Goal: Check status: Check status

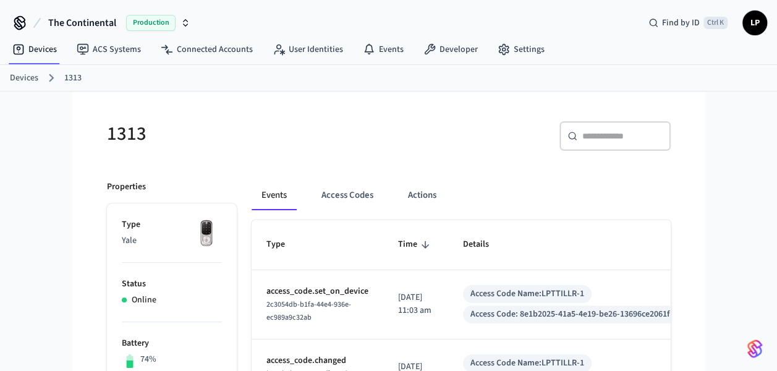
click at [625, 137] on input "text" at bounding box center [622, 136] width 80 height 12
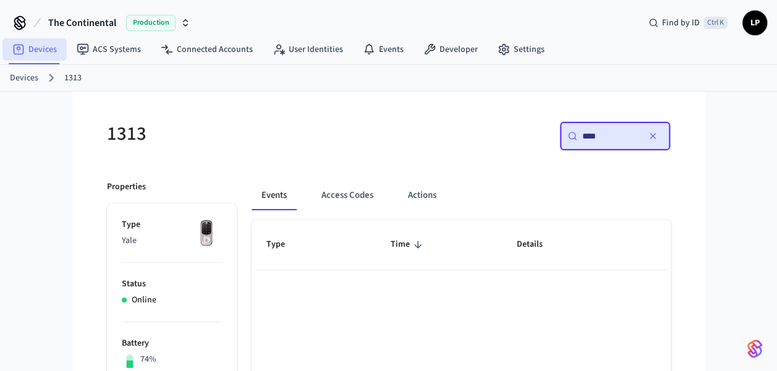
type input "****"
click at [28, 53] on link "Devices" at bounding box center [34, 49] width 64 height 22
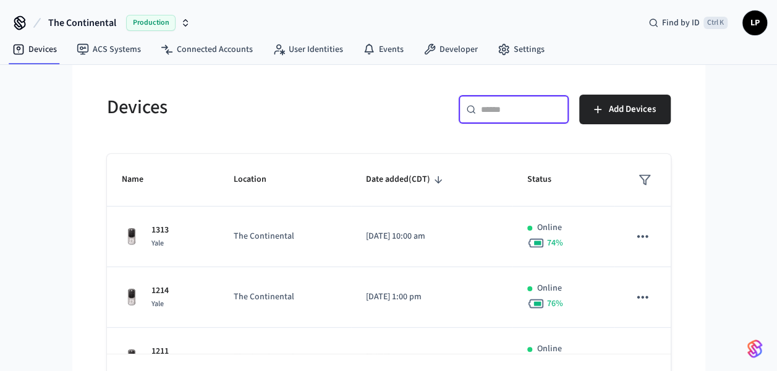
click at [493, 114] on input "text" at bounding box center [521, 109] width 80 height 12
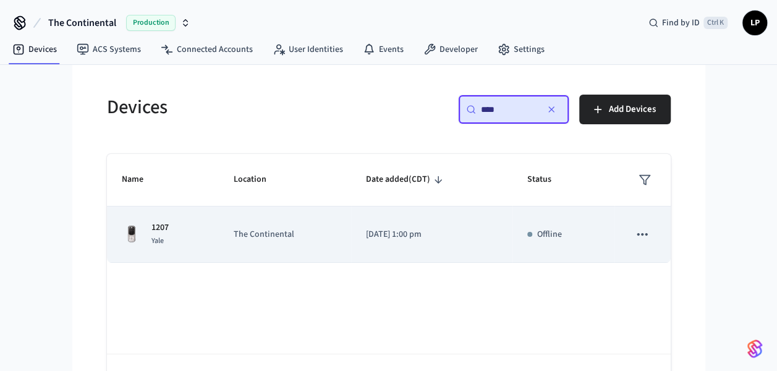
type input "****"
click at [242, 214] on td "The Continental" at bounding box center [285, 234] width 132 height 56
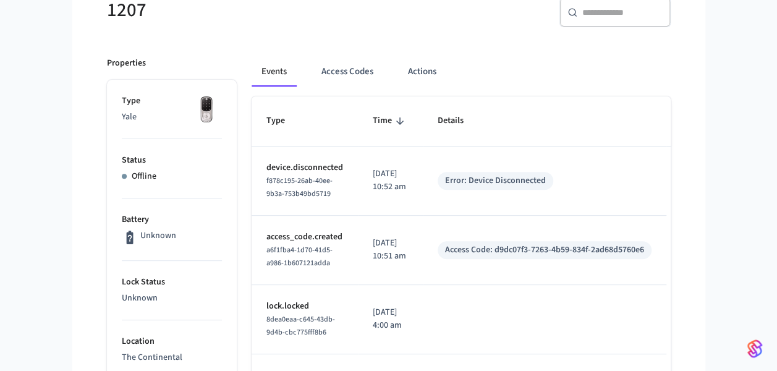
scroll to position [127, 0]
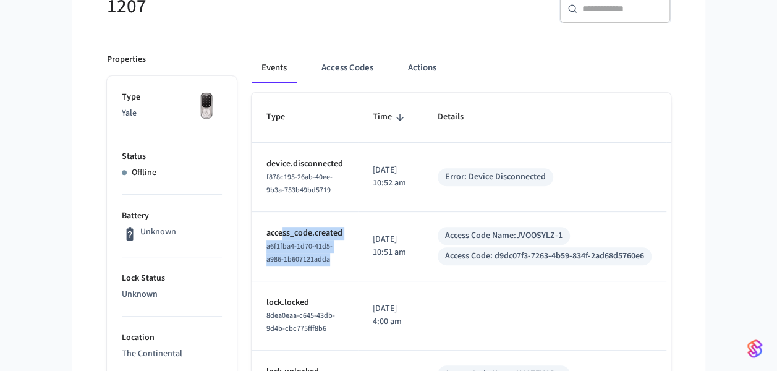
drag, startPoint x: 282, startPoint y: 224, endPoint x: 342, endPoint y: 280, distance: 81.8
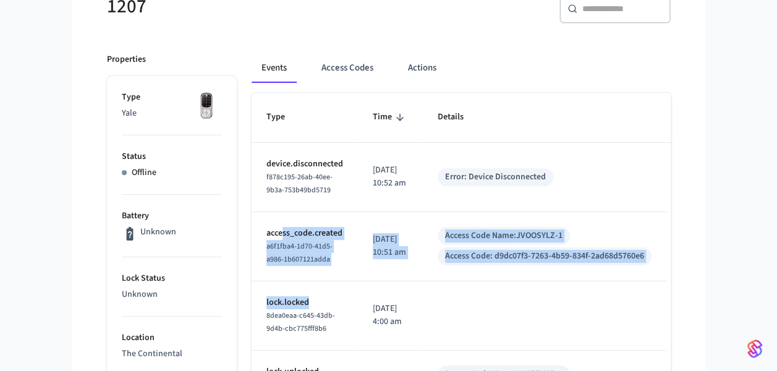
click at [342, 281] on td "lock.locked 8dea0eaa-c645-43db-9d4b-cbc775fff8b6" at bounding box center [304, 315] width 106 height 69
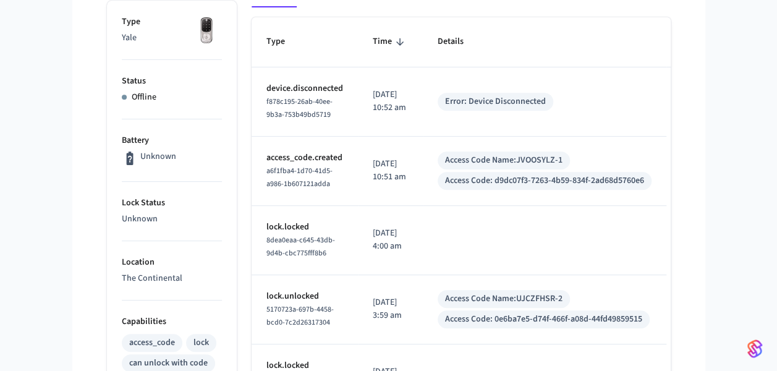
scroll to position [204, 0]
drag, startPoint x: 373, startPoint y: 83, endPoint x: 402, endPoint y: 118, distance: 45.2
click at [402, 113] on p "[DATE] 10:52 am" at bounding box center [390, 100] width 35 height 26
drag, startPoint x: 402, startPoint y: 118, endPoint x: 410, endPoint y: 151, distance: 34.3
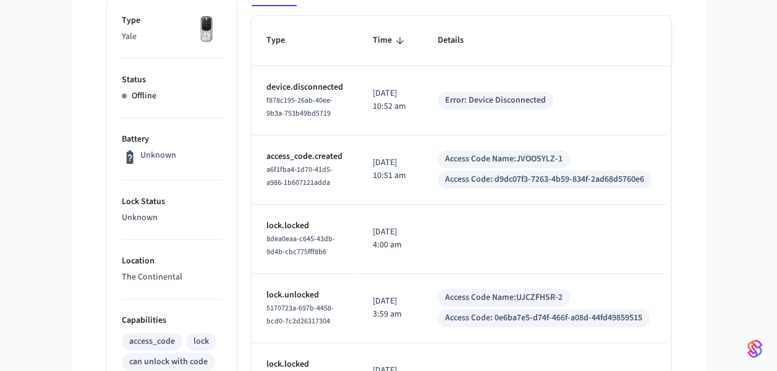
click at [408, 130] on td "[DATE] 10:52 am" at bounding box center [390, 100] width 65 height 69
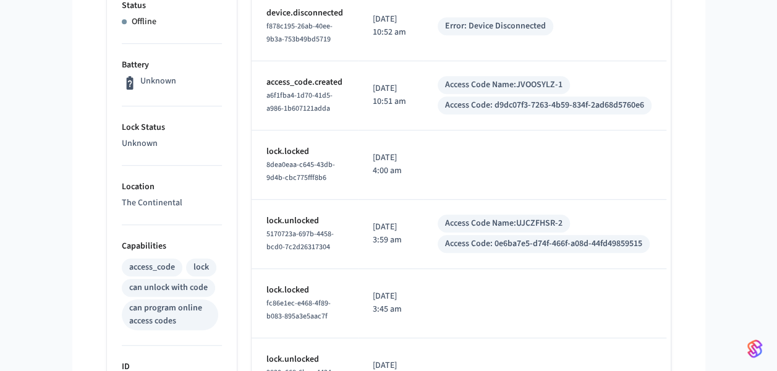
scroll to position [289, 0]
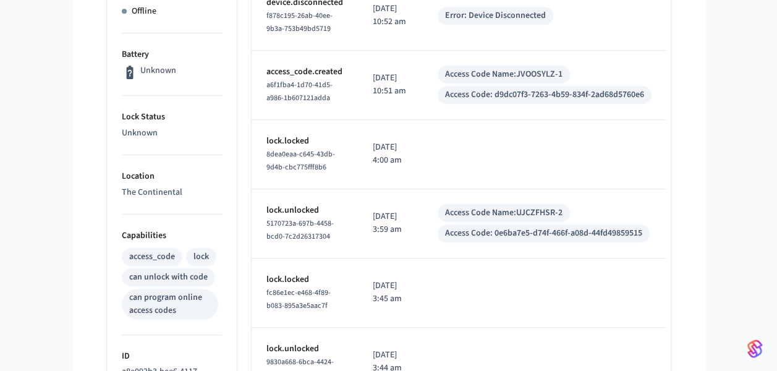
drag, startPoint x: 378, startPoint y: 69, endPoint x: 394, endPoint y: 117, distance: 50.6
click at [394, 117] on td "[DATE] 10:51 am" at bounding box center [390, 85] width 65 height 69
drag, startPoint x: 375, startPoint y: 152, endPoint x: 418, endPoint y: 173, distance: 47.5
click at [418, 173] on td "[DATE] 4:00 am" at bounding box center [390, 154] width 65 height 69
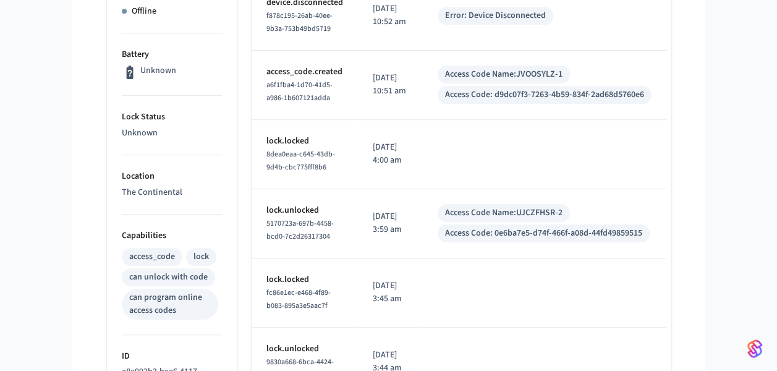
click at [418, 173] on td "[DATE] 4:00 am" at bounding box center [390, 154] width 65 height 69
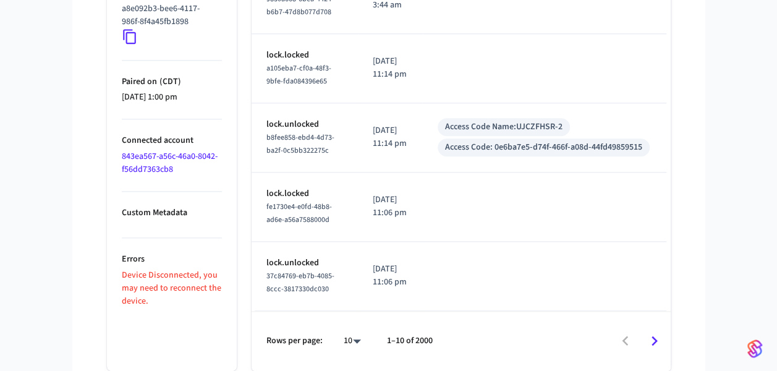
scroll to position [656, 0]
drag, startPoint x: 169, startPoint y: 267, endPoint x: 175, endPoint y: 295, distance: 28.5
click at [175, 295] on p "Device Disconnected, you may need to reconnect the device." at bounding box center [172, 288] width 100 height 39
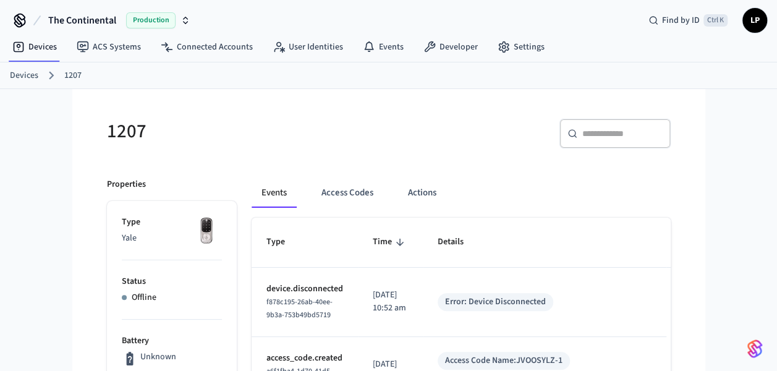
scroll to position [0, 0]
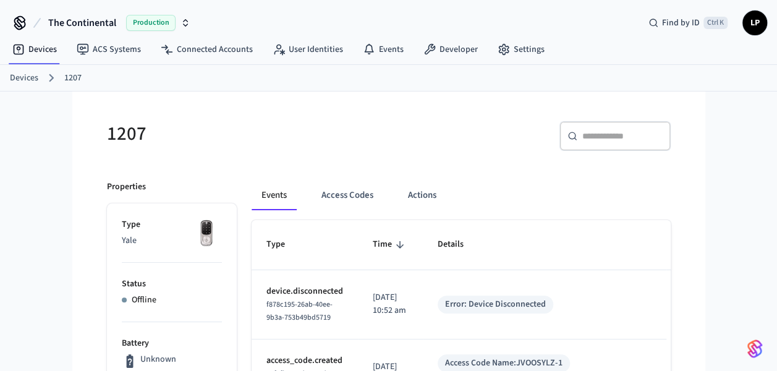
click at [330, 124] on h5 "1207" at bounding box center [244, 133] width 274 height 25
